Goal: Task Accomplishment & Management: Use online tool/utility

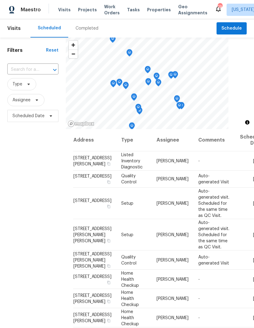
scroll to position [168, 0]
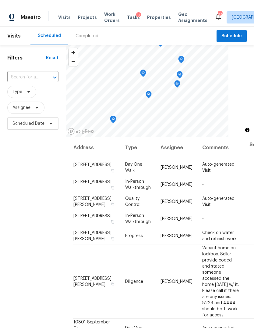
scroll to position [258, 6]
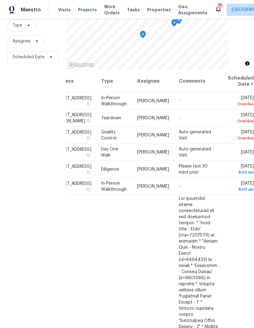
scroll to position [0, 51]
click at [0, 0] on icon at bounding box center [0, 0] width 0 height 0
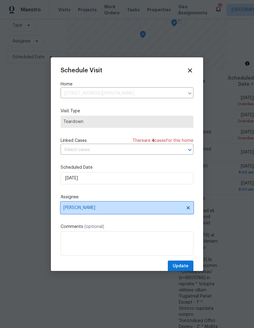
click at [93, 210] on span "[PERSON_NAME]" at bounding box center [122, 207] width 119 height 5
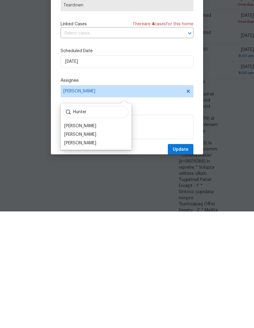
type input "Hunter"
click at [93, 256] on div "[PERSON_NAME]" at bounding box center [80, 259] width 32 height 6
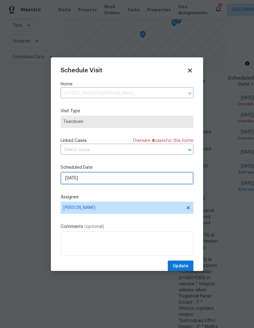
click at [102, 179] on input "[DATE]" at bounding box center [127, 178] width 133 height 12
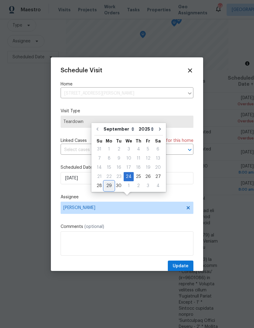
click at [110, 181] on div "29" at bounding box center [109, 185] width 10 height 9
type input "[DATE]"
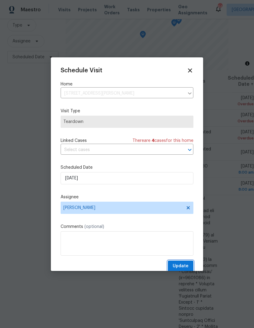
click at [183, 264] on span "Update" at bounding box center [181, 266] width 16 height 8
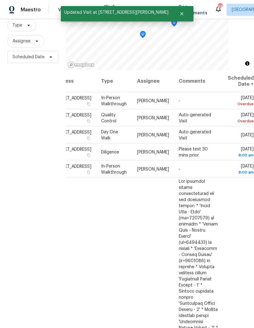
click at [26, 158] on div "Filters Reset ​ Type Assignee Scheduled Date" at bounding box center [33, 156] width 66 height 354
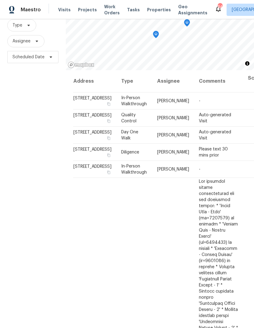
scroll to position [0, 0]
click at [19, 167] on div "Filters Reset ​ Type Assignee Scheduled Date" at bounding box center [33, 156] width 66 height 354
